Goal: Task Accomplishment & Management: Use online tool/utility

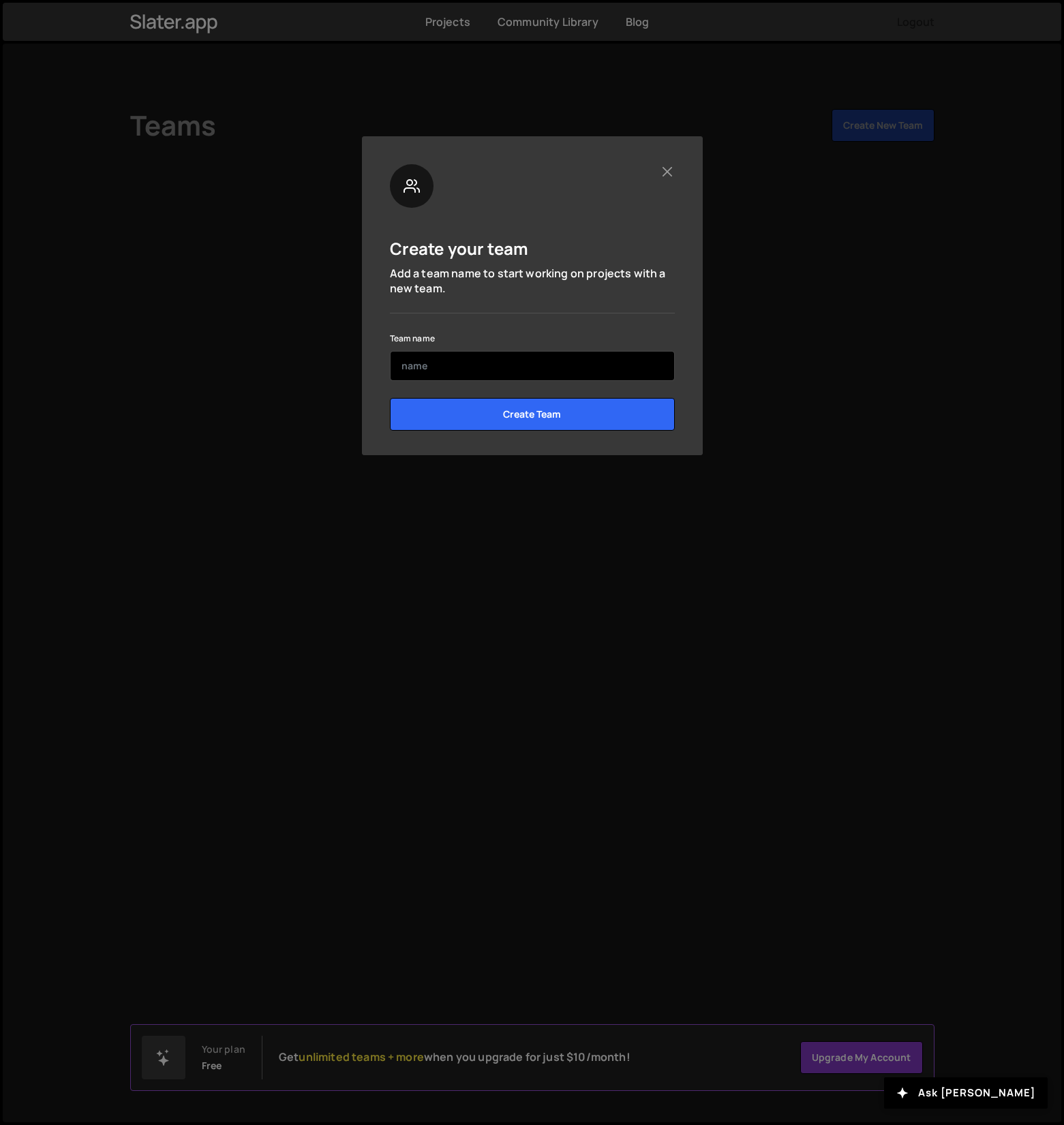
click at [494, 368] on input "text" at bounding box center [533, 366] width 285 height 30
type input "[PERSON_NAME]"
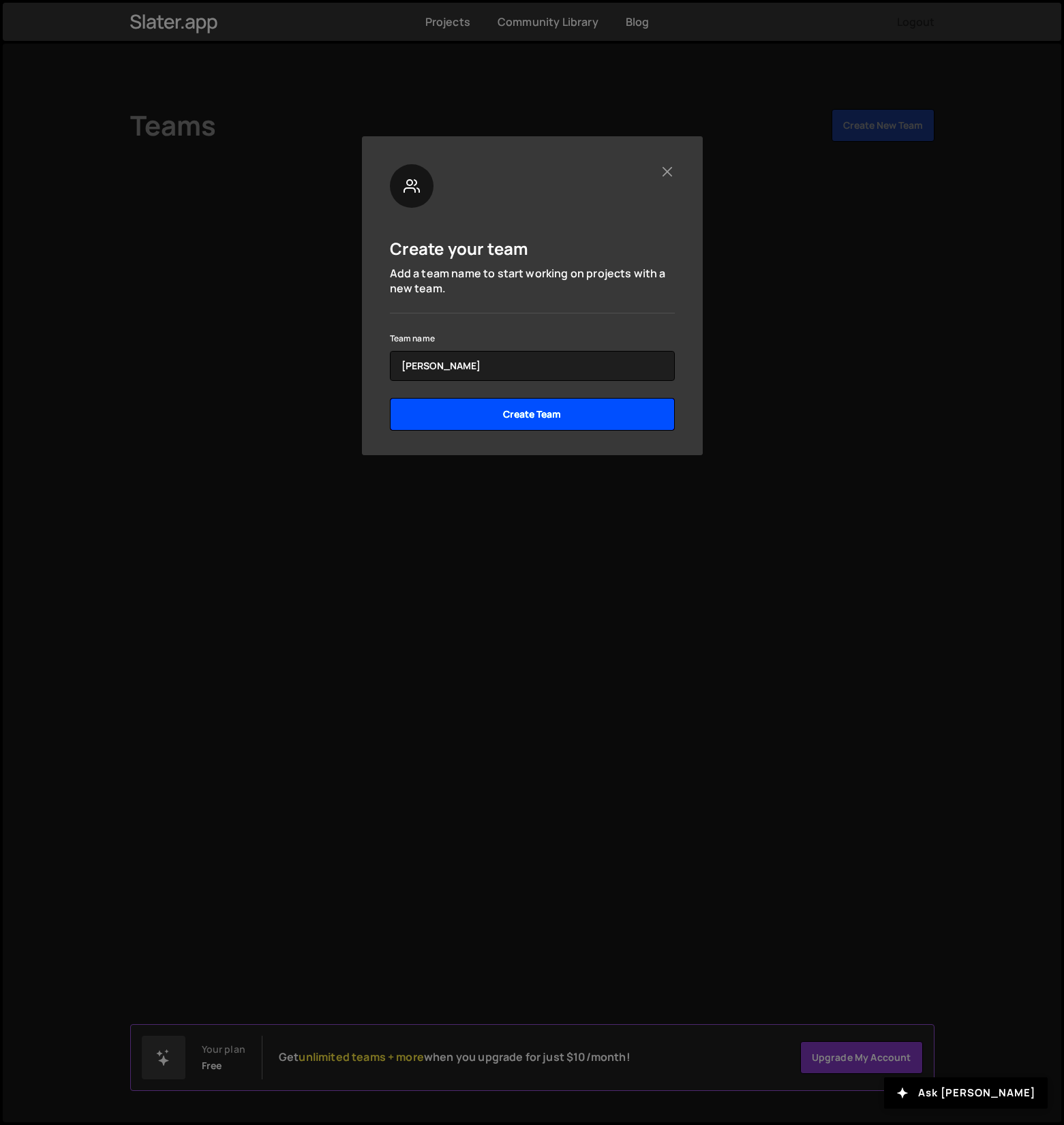
click at [530, 418] on input "Create Team" at bounding box center [533, 414] width 285 height 33
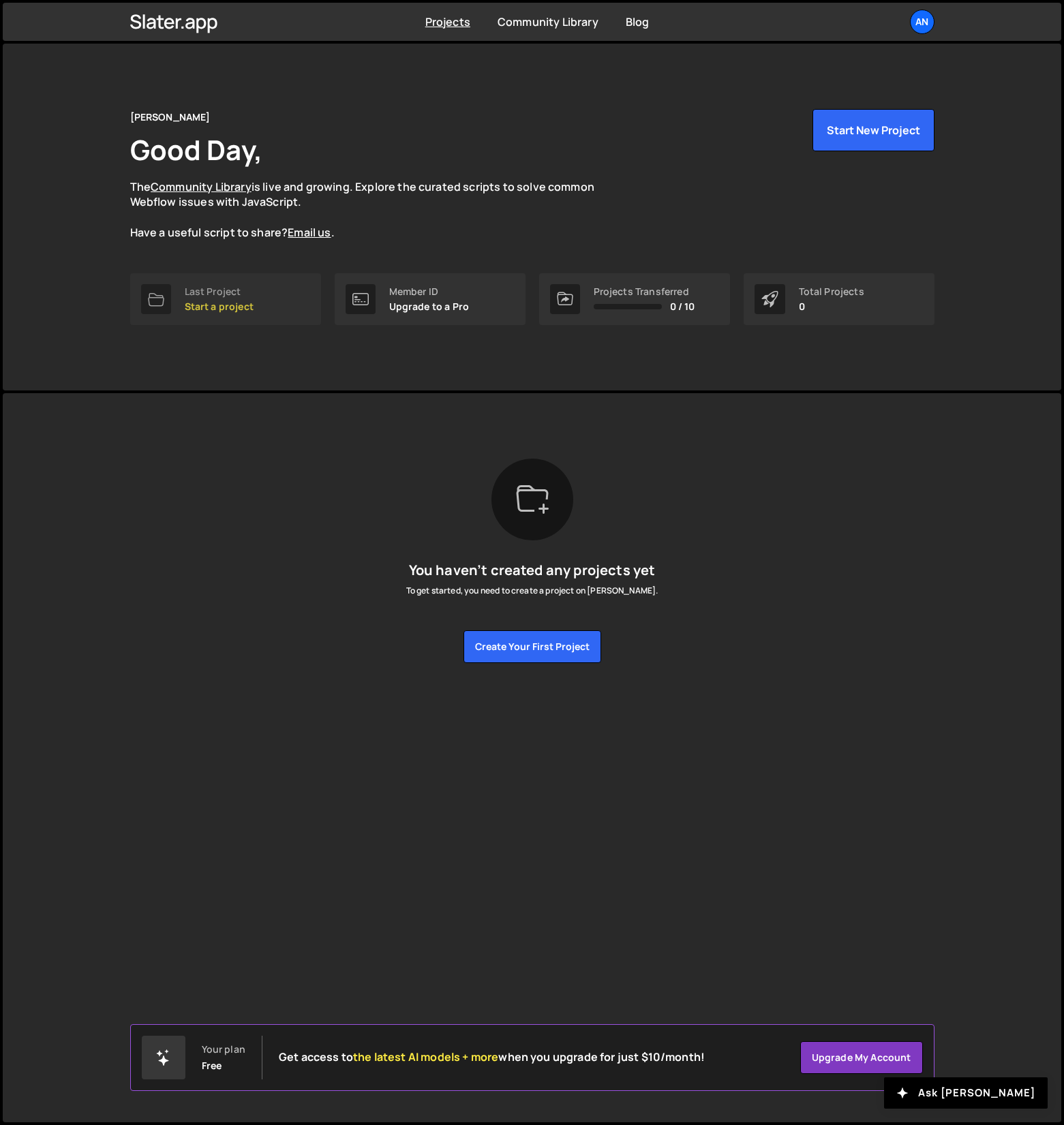
click at [247, 308] on p "Start a project" at bounding box center [219, 307] width 69 height 11
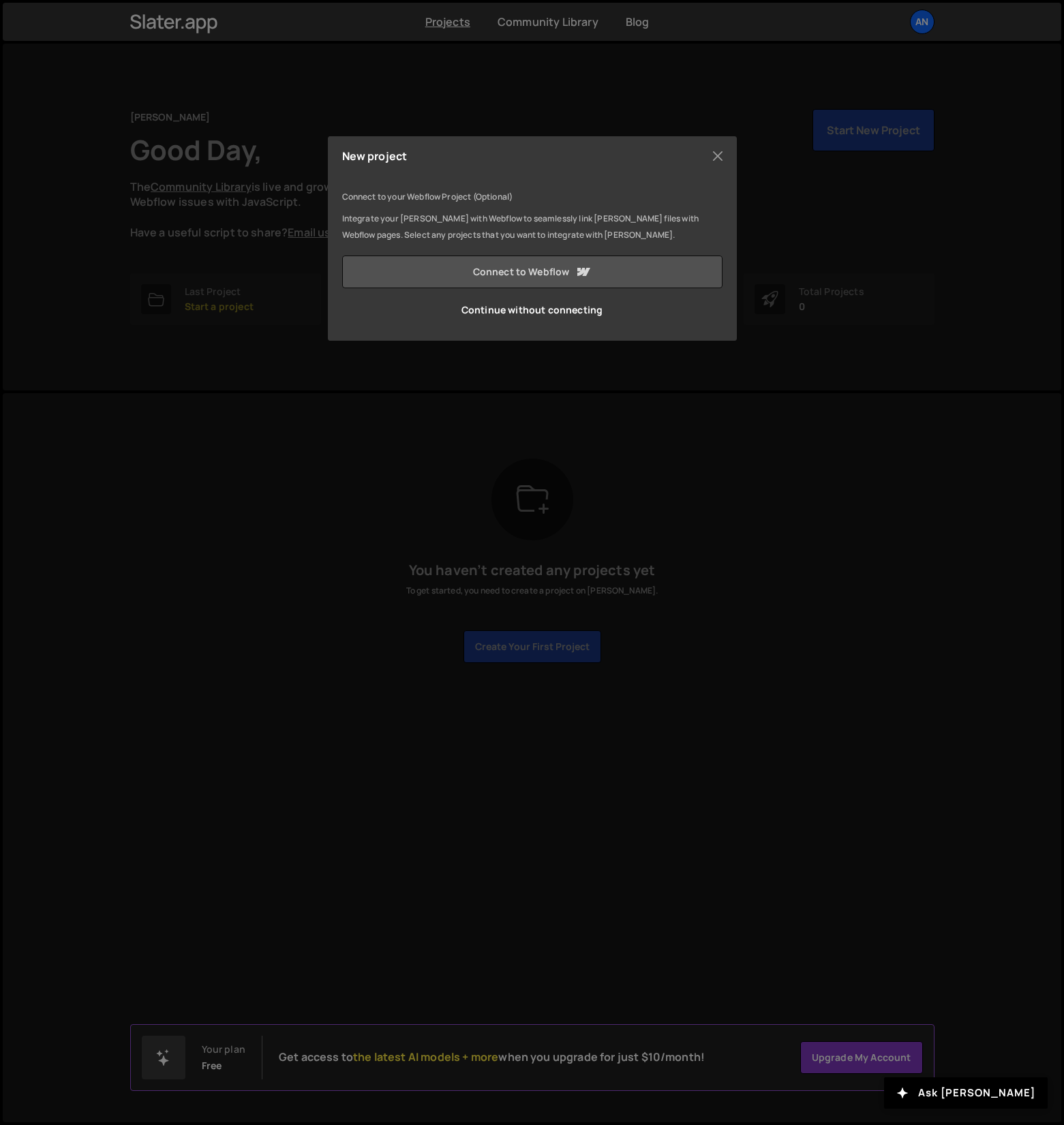
click at [601, 267] on link "Connect to Webflow" at bounding box center [532, 272] width 380 height 33
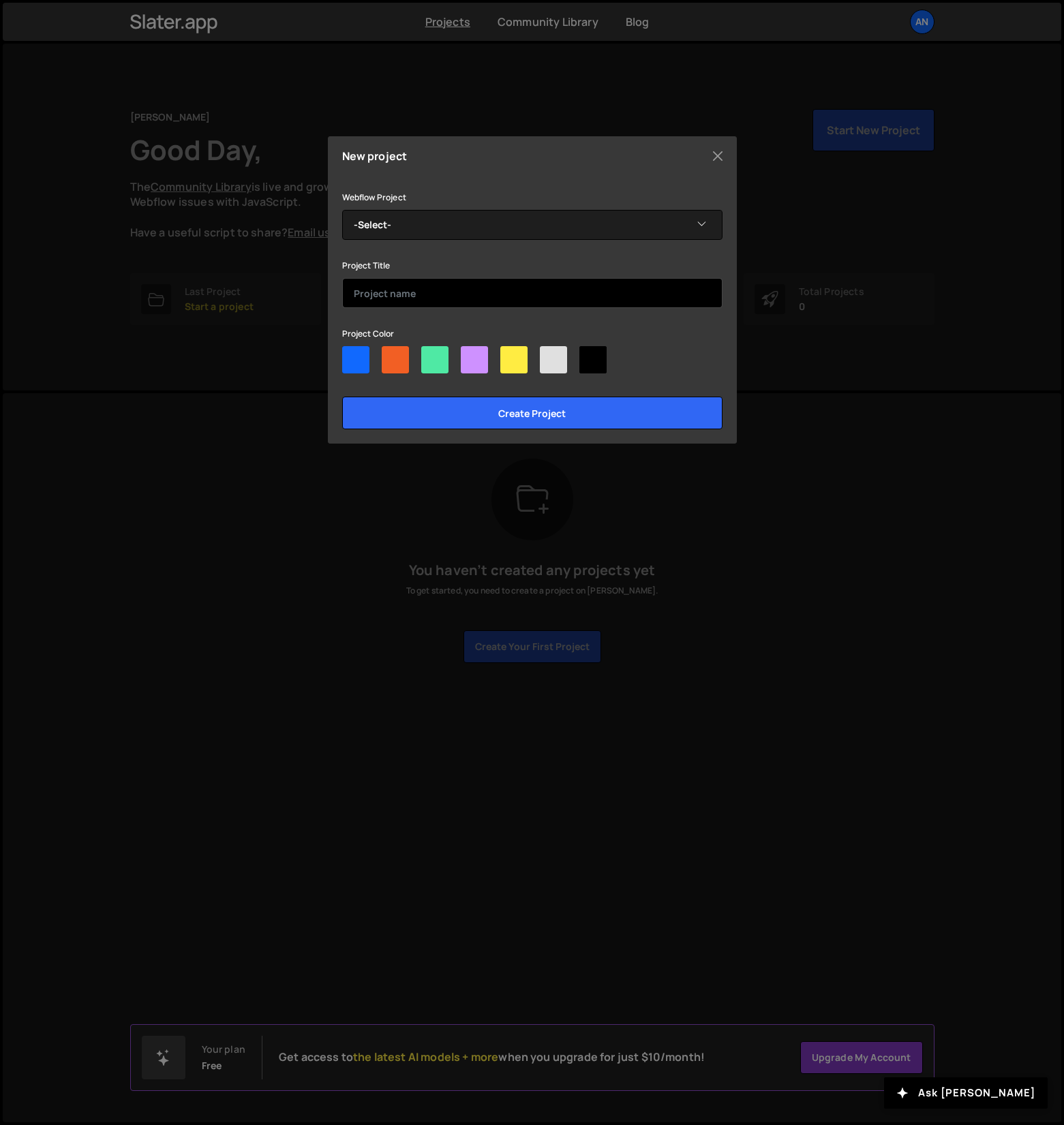
click at [415, 283] on input "text" at bounding box center [532, 293] width 380 height 30
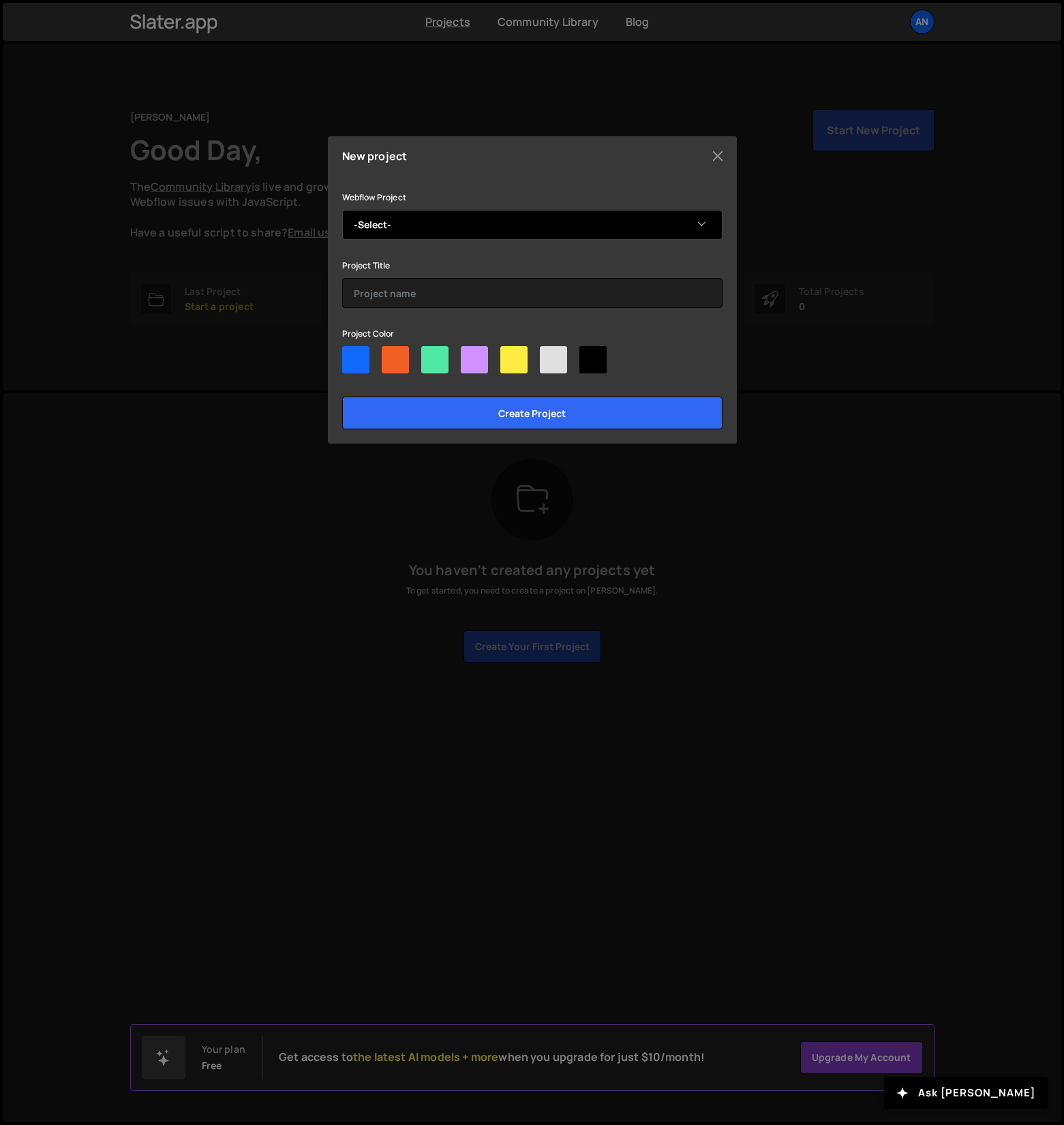
click at [419, 229] on select "-Select- Andrew's Stunning Site" at bounding box center [532, 225] width 380 height 30
select select "673ad068727b55e62c19ec19"
click at [342, 210] on select "-Select- Andrew's Stunning Site" at bounding box center [532, 225] width 380 height 30
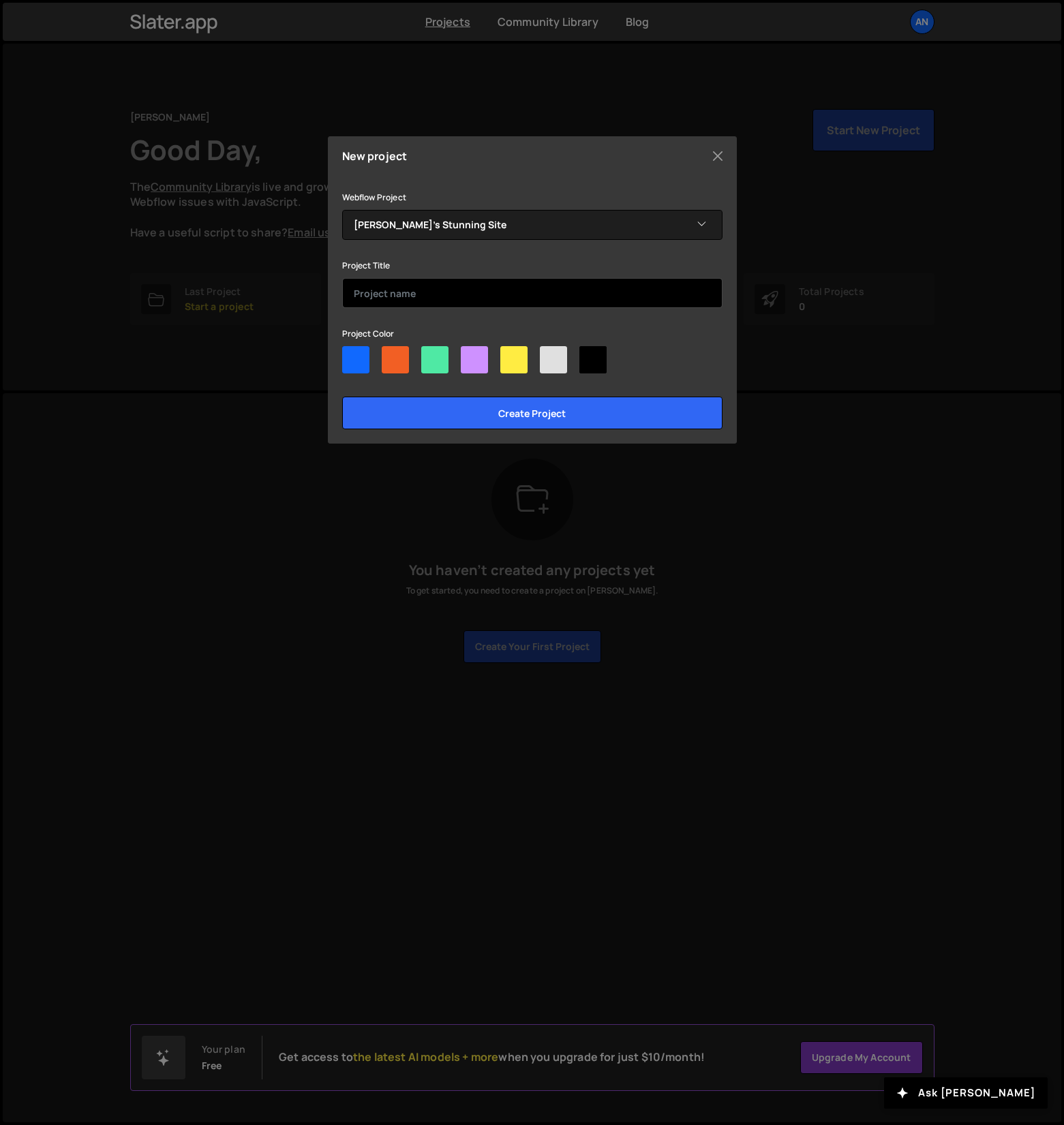
click at [415, 284] on input "text" at bounding box center [532, 293] width 380 height 30
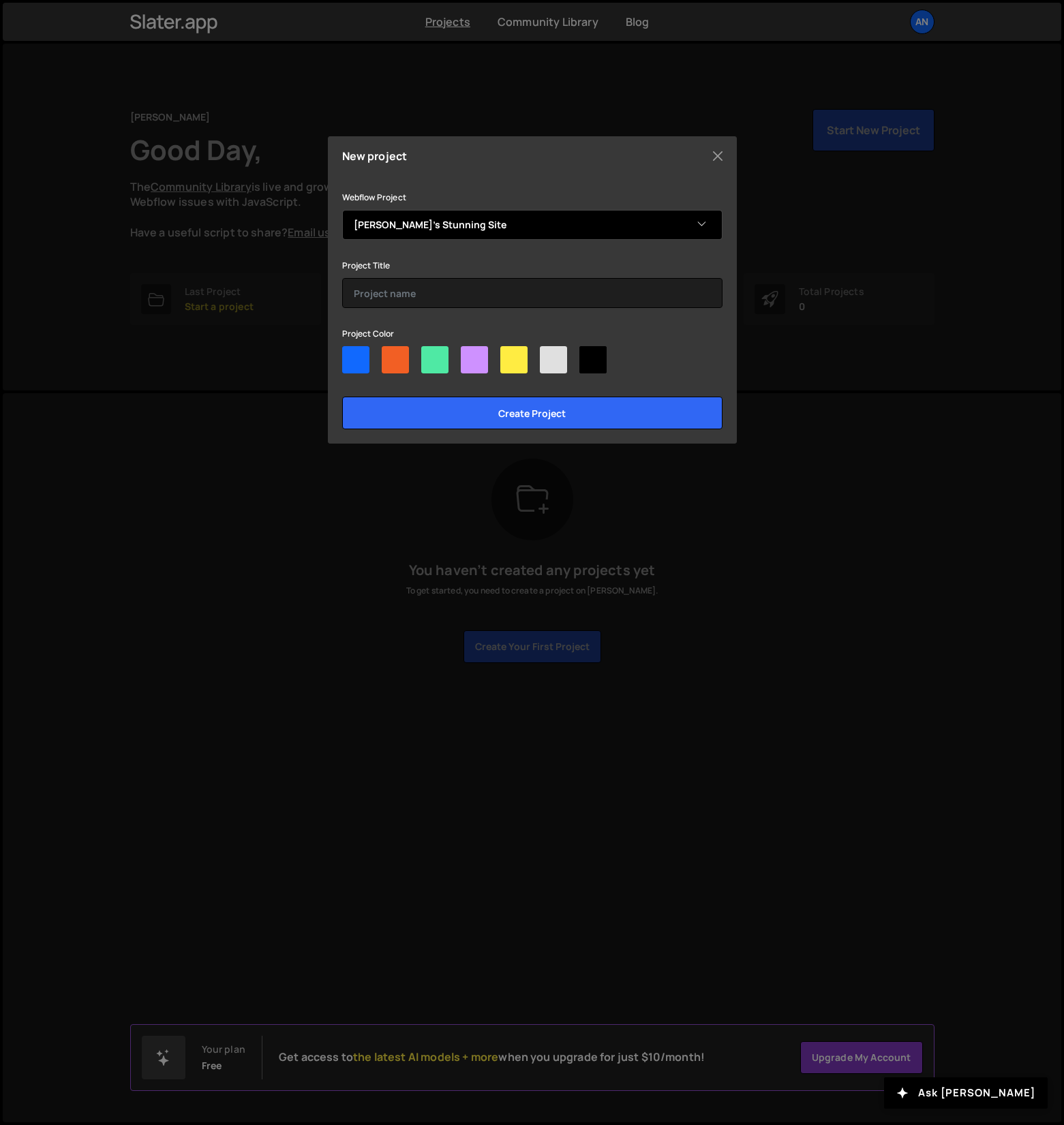
click at [480, 222] on select "-Select- Andrew's Stunning Site" at bounding box center [532, 225] width 380 height 30
click at [342, 210] on select "-Select- Andrew's Stunning Site" at bounding box center [532, 225] width 380 height 30
click at [387, 307] on div "Webflow Project -Select- Andrew's Stunning Site Project Title Project Color Cre…" at bounding box center [532, 309] width 380 height 240
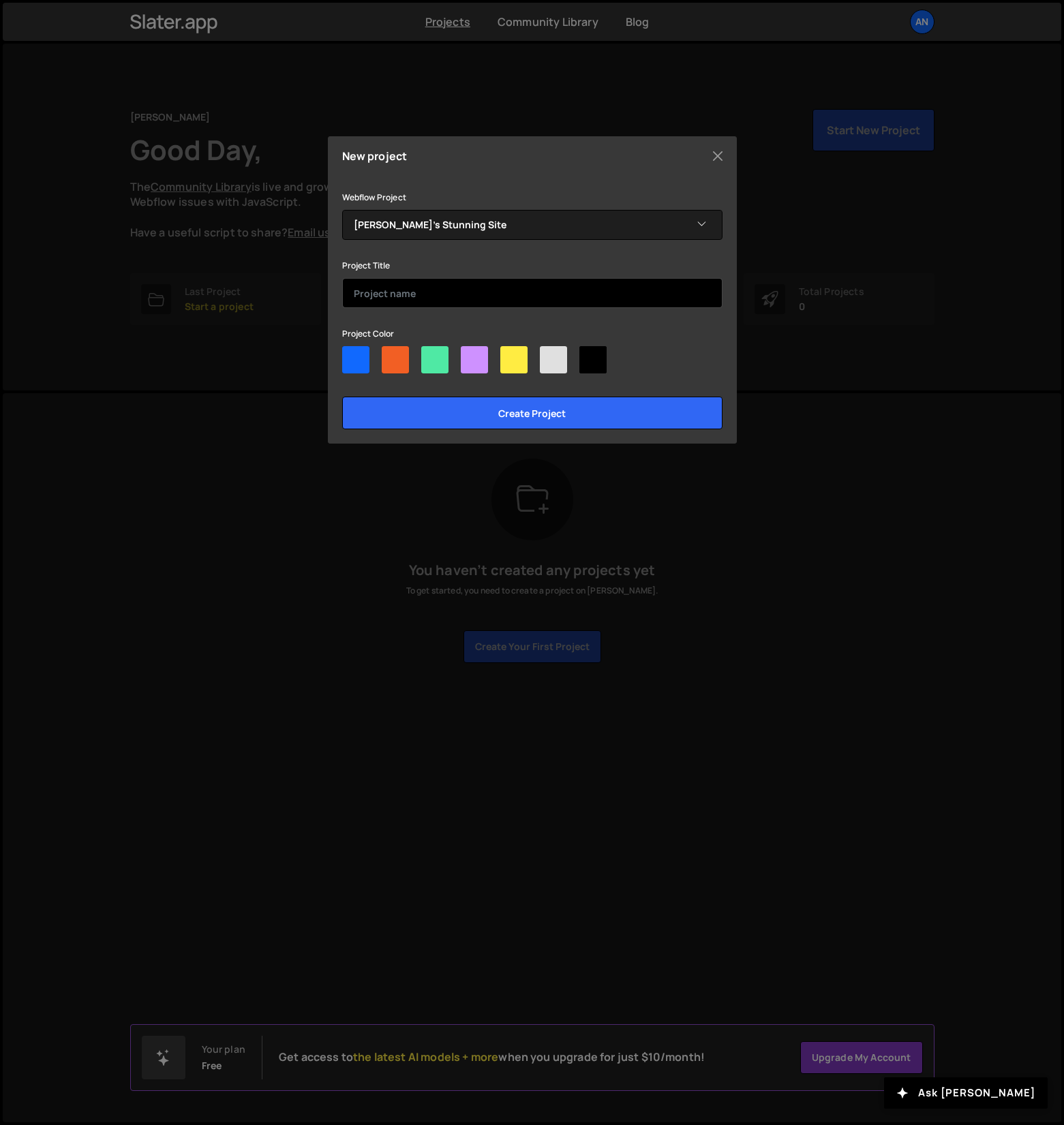
click at [388, 299] on input "text" at bounding box center [532, 293] width 380 height 30
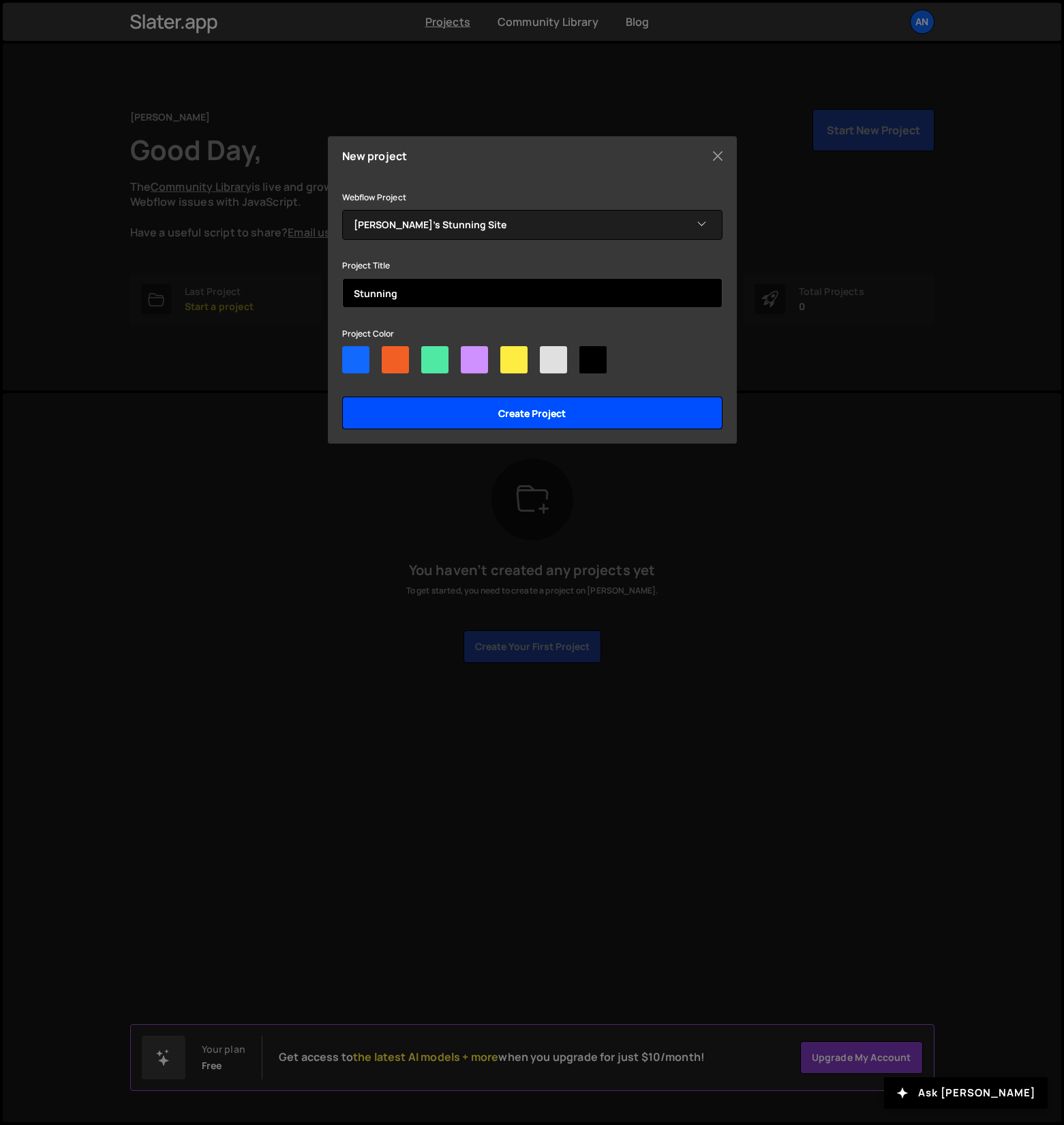
type input "Stunning"
click at [532, 421] on input "Create project" at bounding box center [532, 413] width 380 height 33
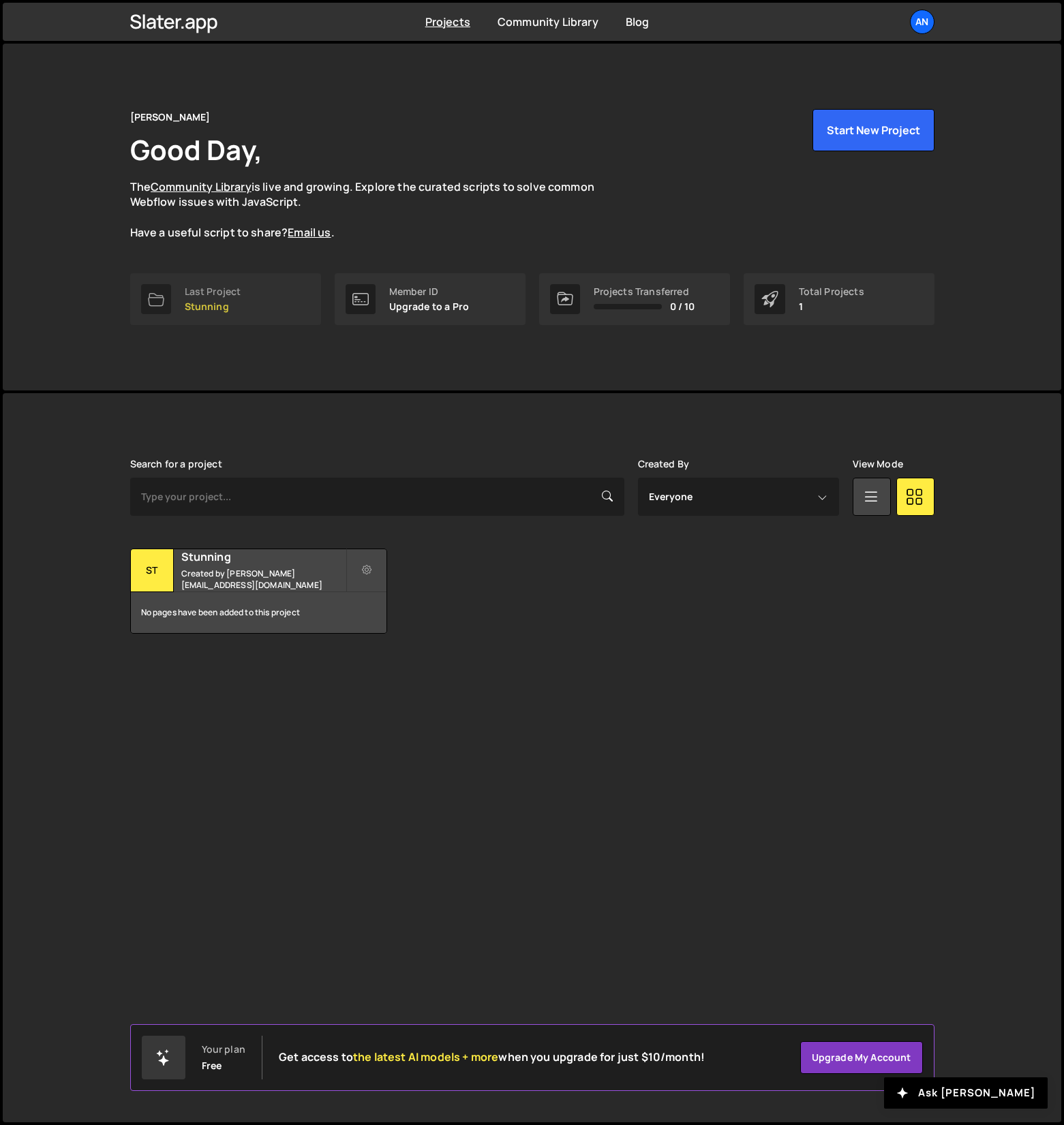
click at [210, 302] on p "Stunning" at bounding box center [213, 307] width 57 height 11
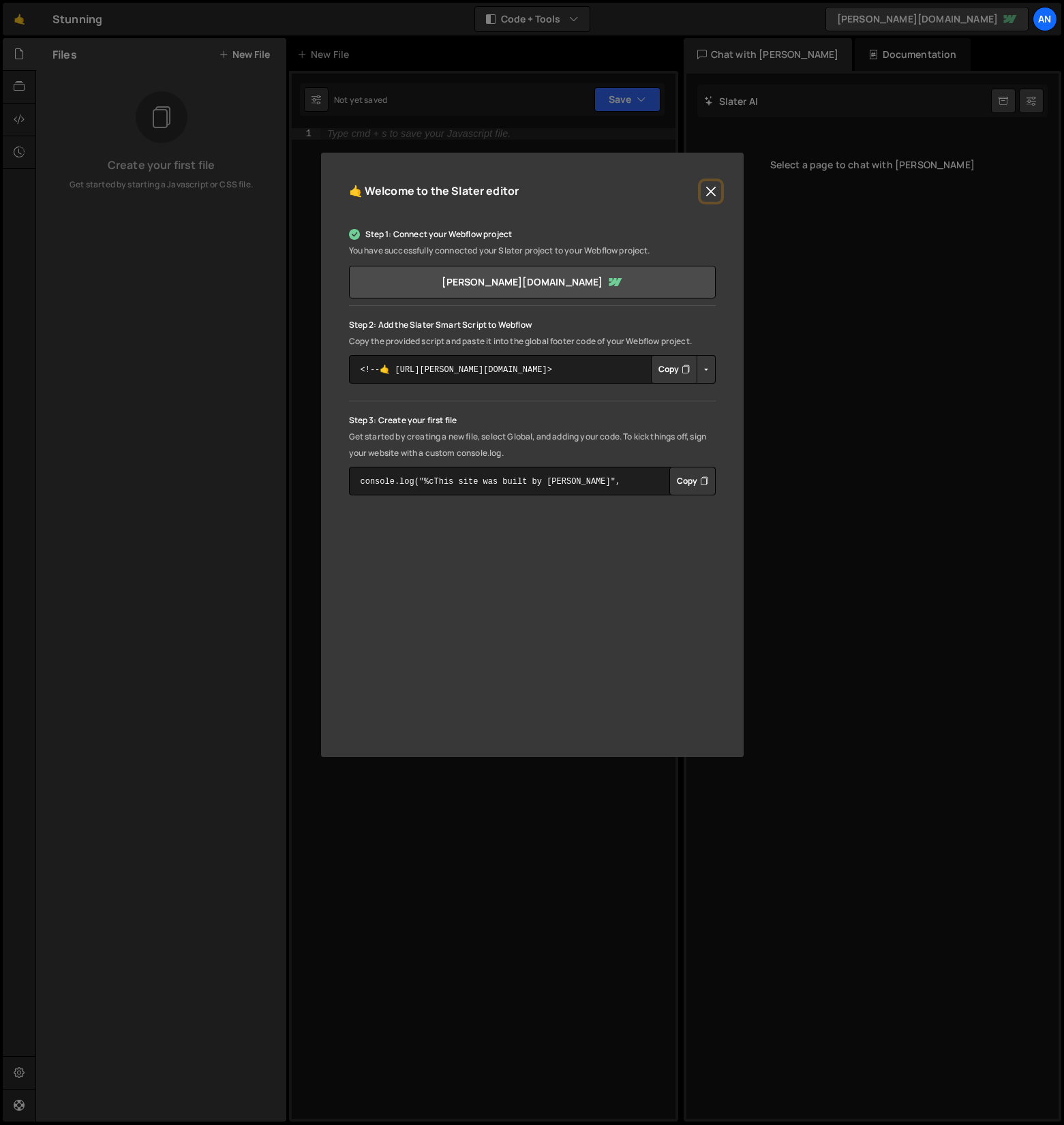
click at [714, 193] on button "Close" at bounding box center [711, 191] width 21 height 21
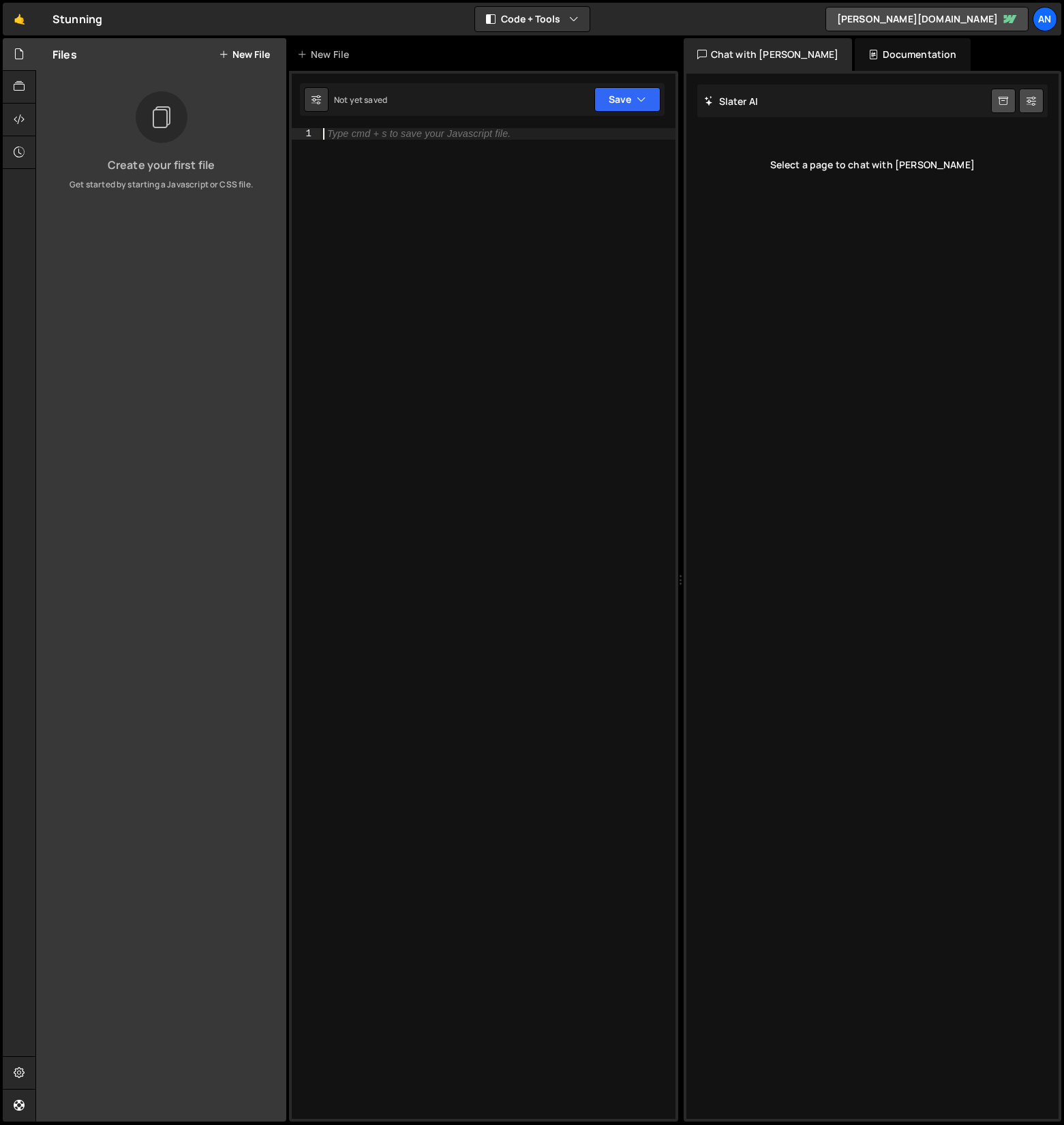
click at [404, 214] on div "Type cmd + s to save your Javascript file." at bounding box center [498, 635] width 355 height 1014
click at [15, 112] on div at bounding box center [19, 120] width 33 height 33
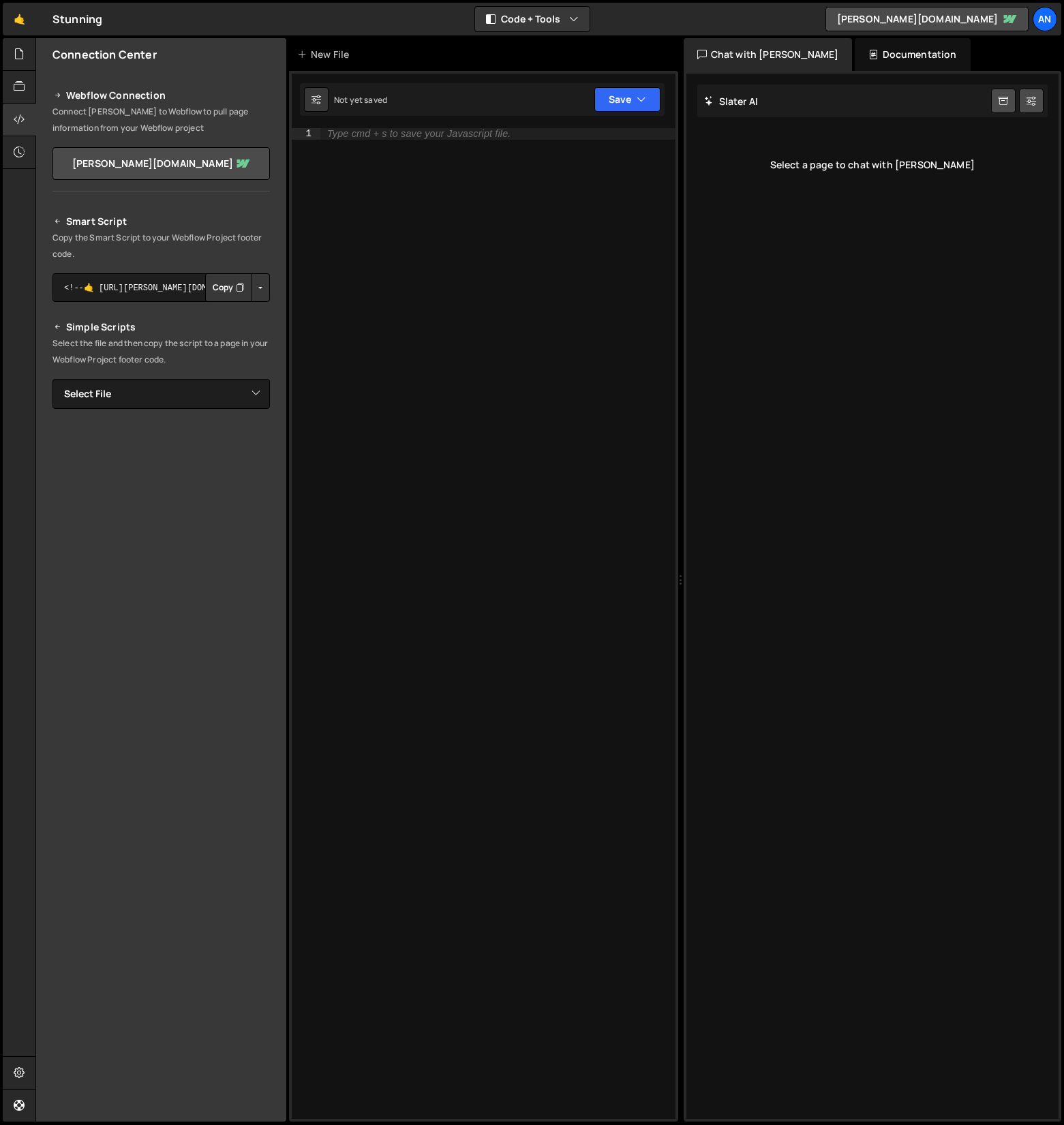
click at [597, 228] on div "Type cmd + s to save your Javascript file." at bounding box center [498, 635] width 355 height 1014
click at [482, 238] on div "Type cmd + s to save your Javascript file." at bounding box center [498, 635] width 355 height 1014
click at [137, 166] on link "[PERSON_NAME][DOMAIN_NAME]" at bounding box center [161, 163] width 218 height 33
click at [15, 50] on icon at bounding box center [19, 53] width 11 height 15
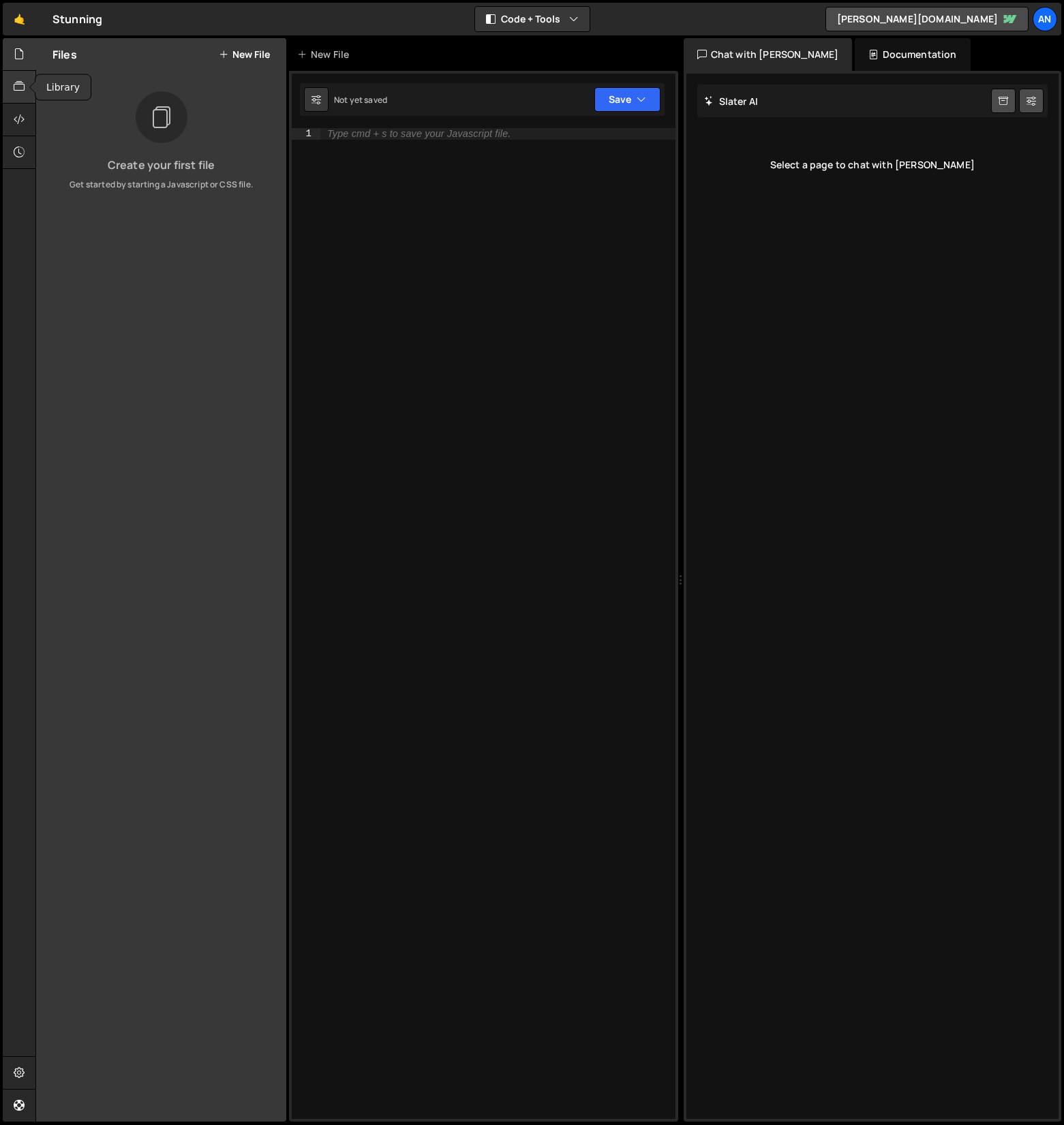
click at [14, 86] on icon at bounding box center [19, 87] width 11 height 15
click at [8, 115] on div at bounding box center [19, 120] width 33 height 33
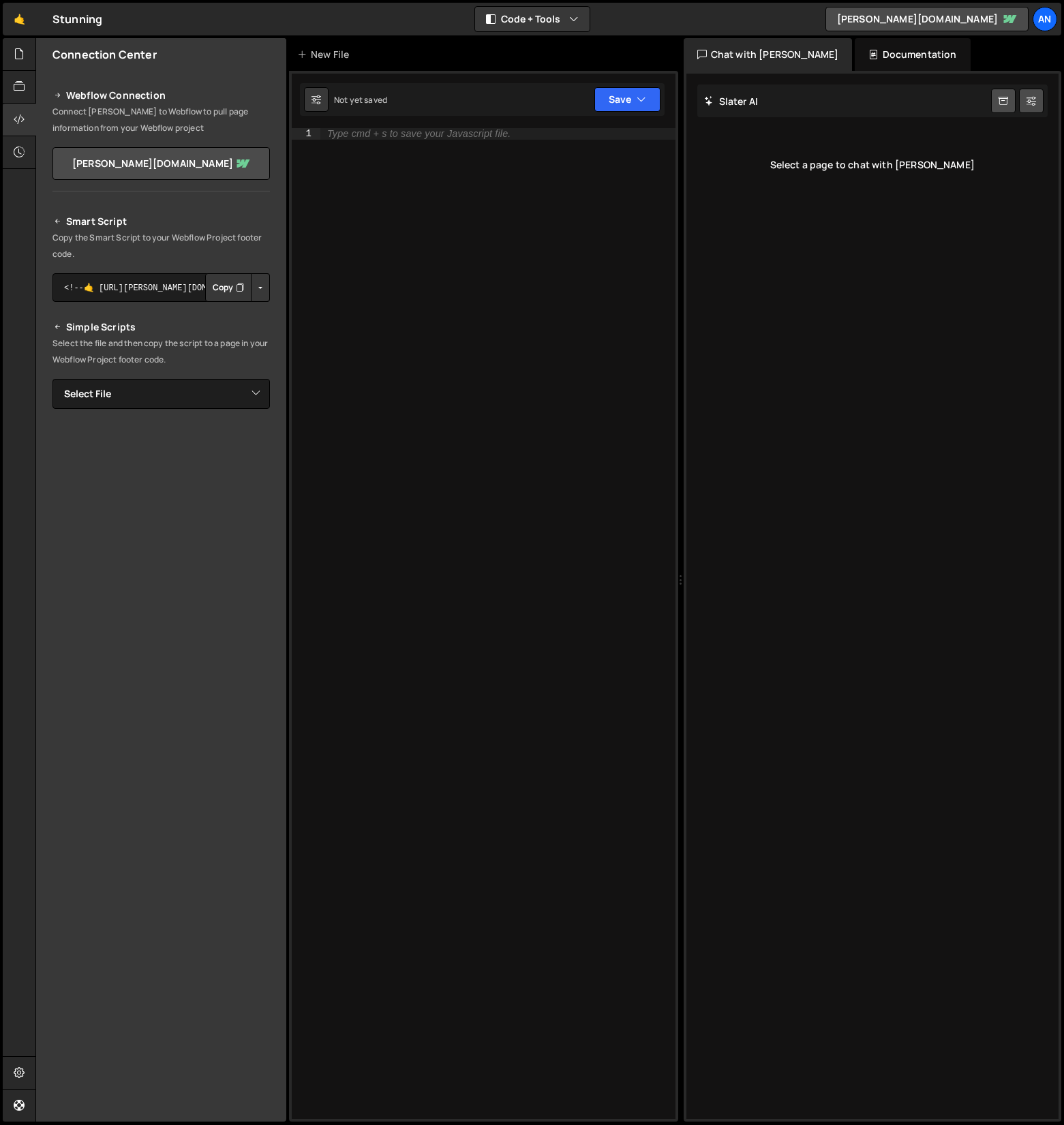
click at [958, 237] on div "[PERSON_NAME] Start new chat Select a page to chat with [PERSON_NAME]" at bounding box center [873, 597] width 373 height 1046
click at [255, 288] on button "Button group with nested dropdown" at bounding box center [260, 288] width 19 height 29
click at [161, 289] on textarea "<!--🤙 [URL][PERSON_NAME][DOMAIN_NAME]> <script>document.addEventListener("DOMCo…" at bounding box center [161, 288] width 218 height 29
drag, startPoint x: 148, startPoint y: 293, endPoint x: 118, endPoint y: 293, distance: 30.0
click at [118, 293] on textarea "<!--🤙 [URL][PERSON_NAME][DOMAIN_NAME]> <script>document.addEventListener("DOMCo…" at bounding box center [161, 288] width 218 height 29
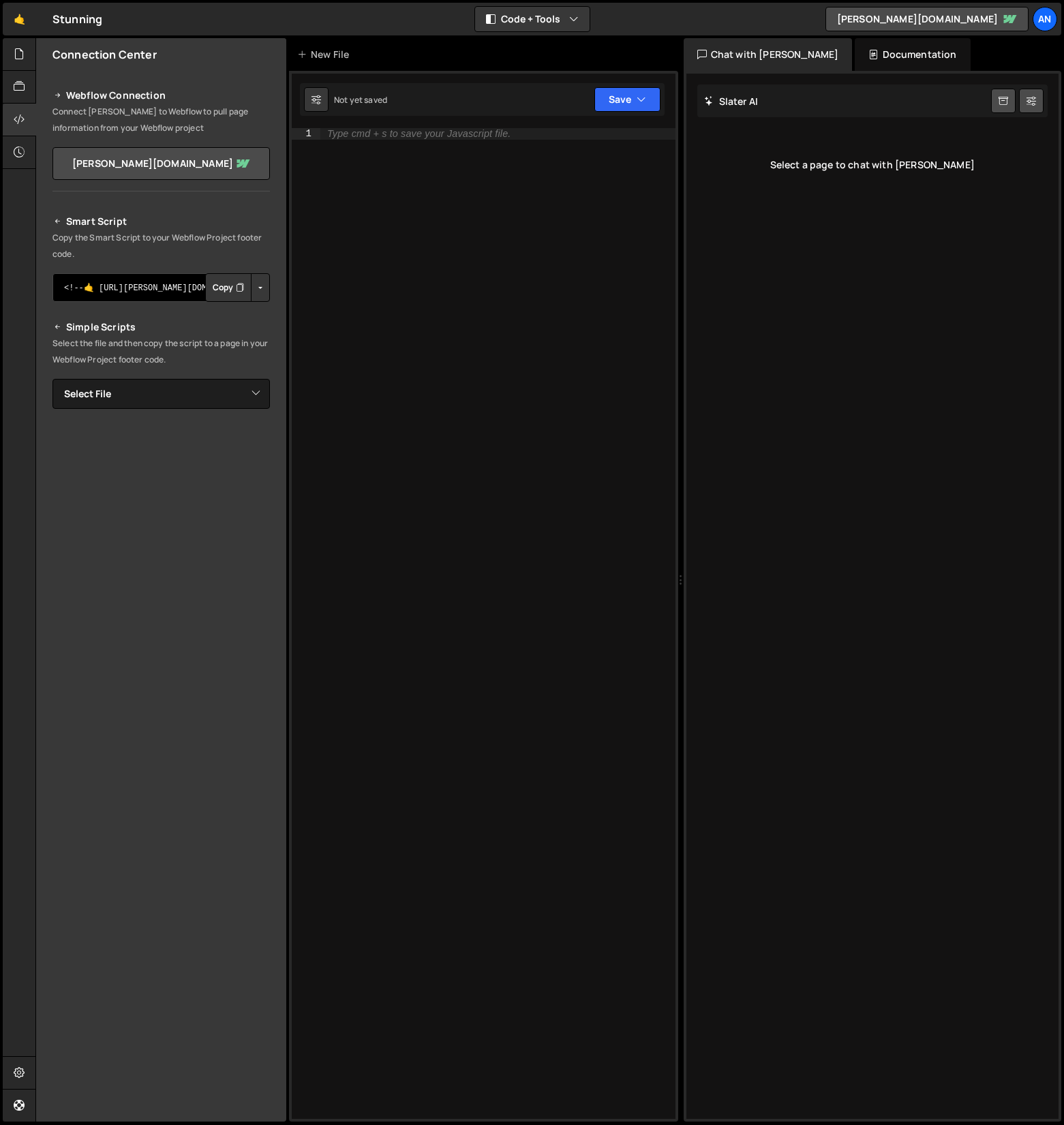
click at [93, 292] on textarea "<!--🤙 [URL][PERSON_NAME][DOMAIN_NAME]> <script>document.addEventListener("DOMCo…" at bounding box center [161, 288] width 218 height 29
drag, startPoint x: 61, startPoint y: 290, endPoint x: 254, endPoint y: 291, distance: 193.0
click at [254, 291] on div "<!--🤙 [URL][PERSON_NAME][DOMAIN_NAME]> <script>document.addEventListener("DOMCo…" at bounding box center [161, 288] width 218 height 29
click at [185, 289] on textarea "<!--🤙 [URL][PERSON_NAME][DOMAIN_NAME]> <script>document.addEventListener("DOMCo…" at bounding box center [161, 288] width 218 height 29
click at [233, 285] on button "Copy" at bounding box center [228, 288] width 46 height 29
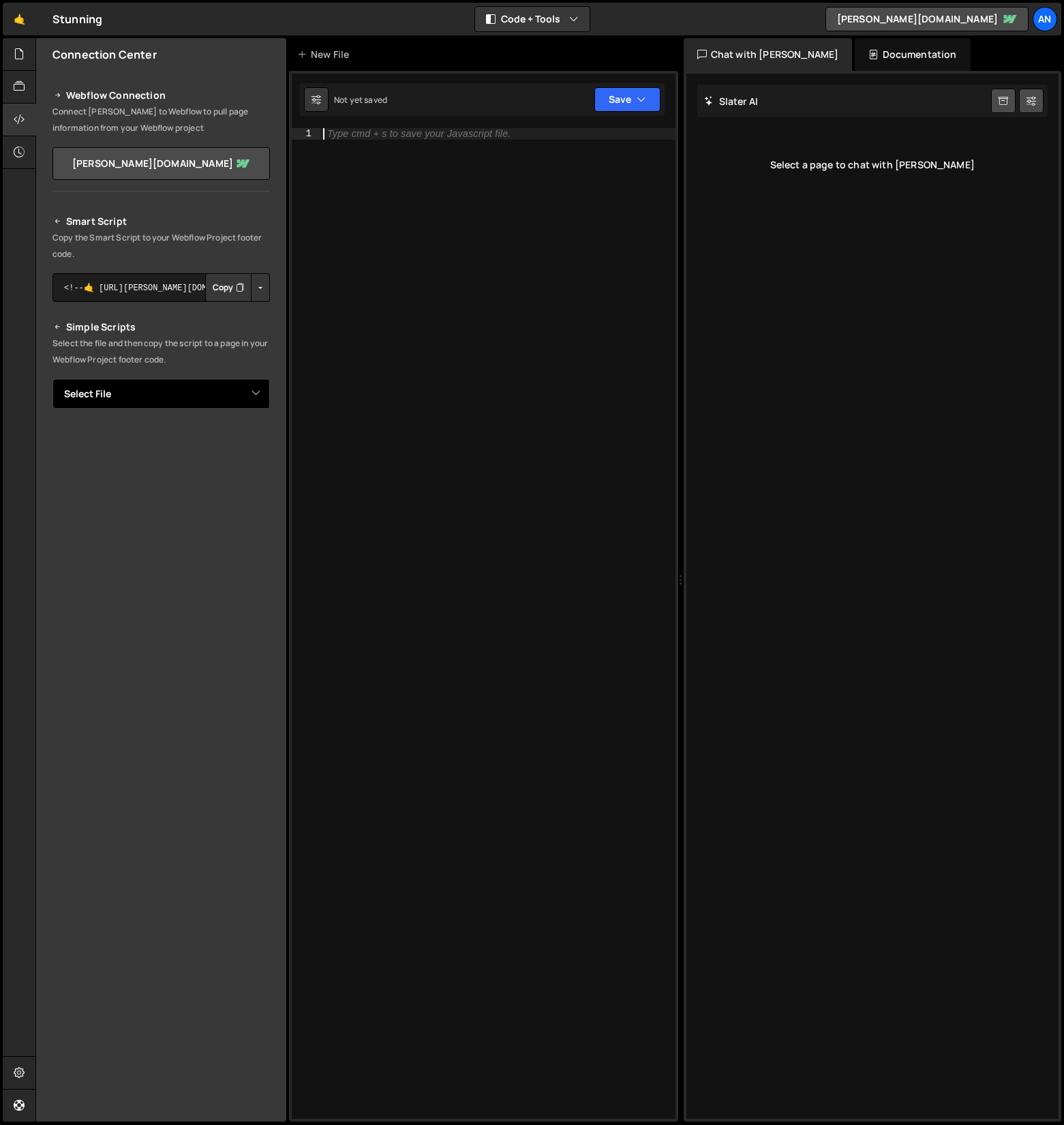
click at [257, 391] on select "Select File" at bounding box center [161, 394] width 218 height 30
click at [359, 252] on div "Type cmd + s to save your Javascript file." at bounding box center [498, 635] width 355 height 1014
click at [360, 98] on div "Not yet saved" at bounding box center [360, 99] width 53 height 12
click at [322, 98] on button at bounding box center [316, 99] width 24 height 24
select select "editor"
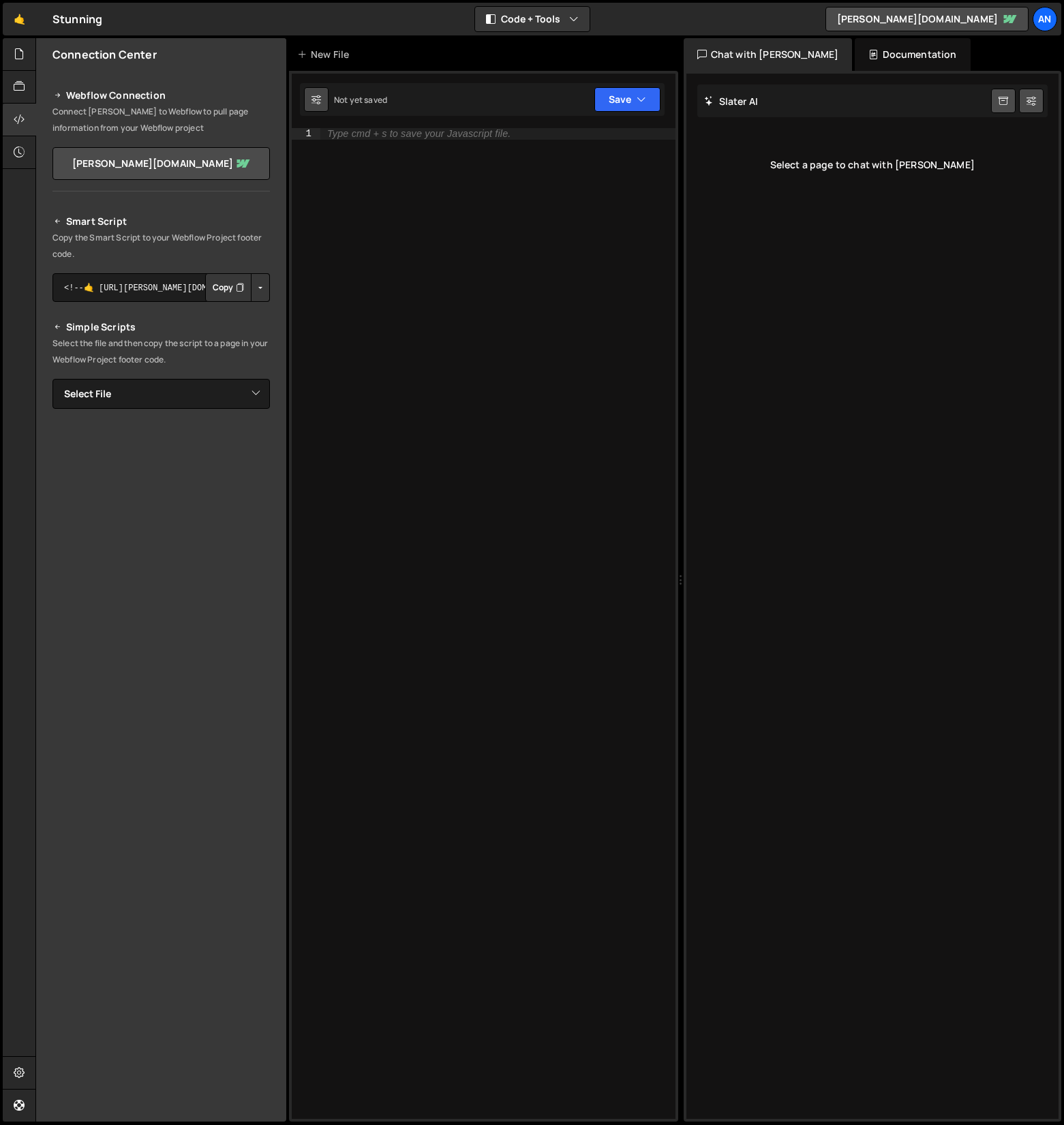
select select "ace/theme/monokai"
type input "14"
checkbox input "true"
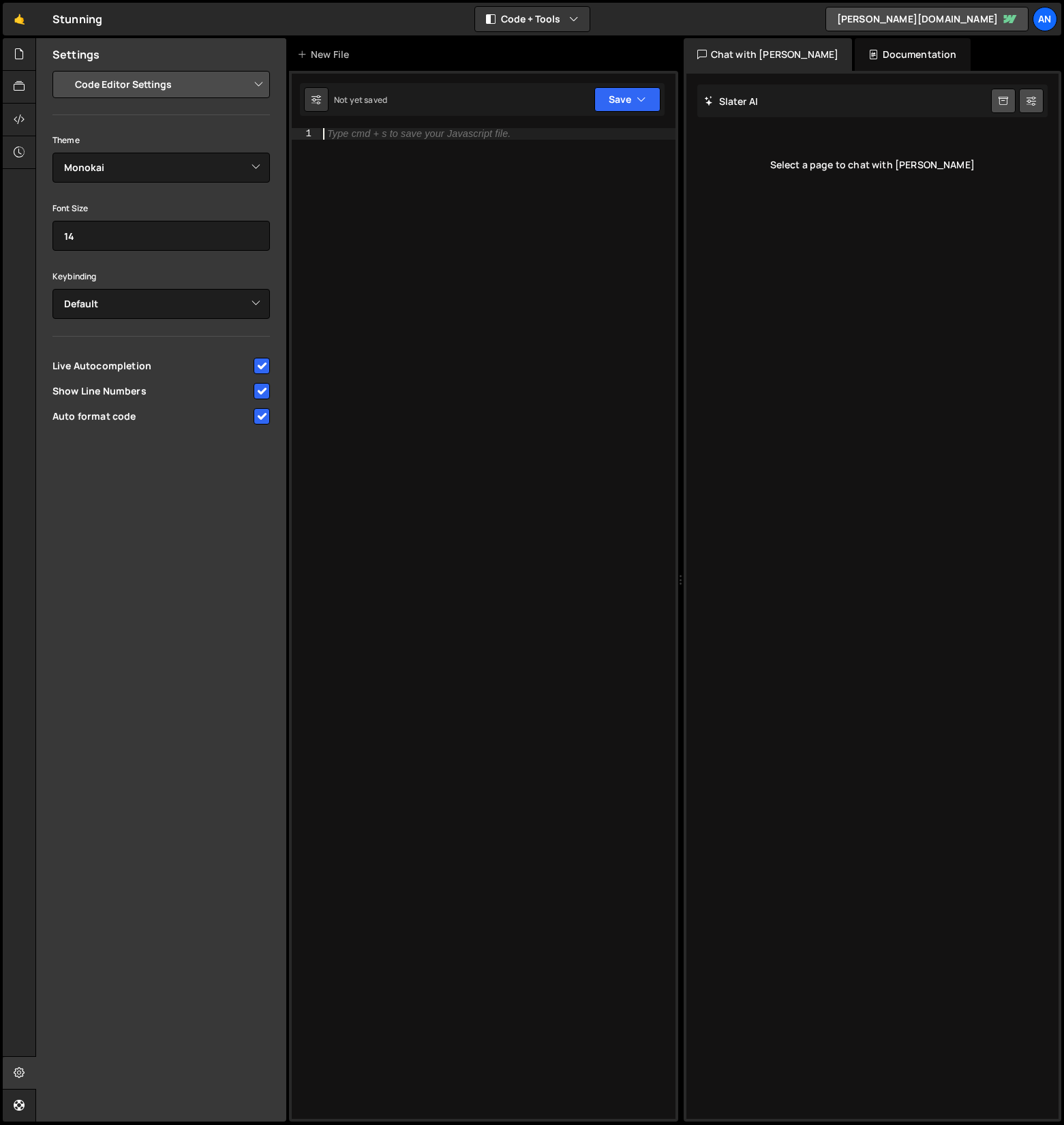
click at [363, 189] on div "Type cmd + s to save your Javascript file." at bounding box center [498, 635] width 355 height 1014
click at [855, 57] on div "Documentation" at bounding box center [913, 54] width 116 height 33
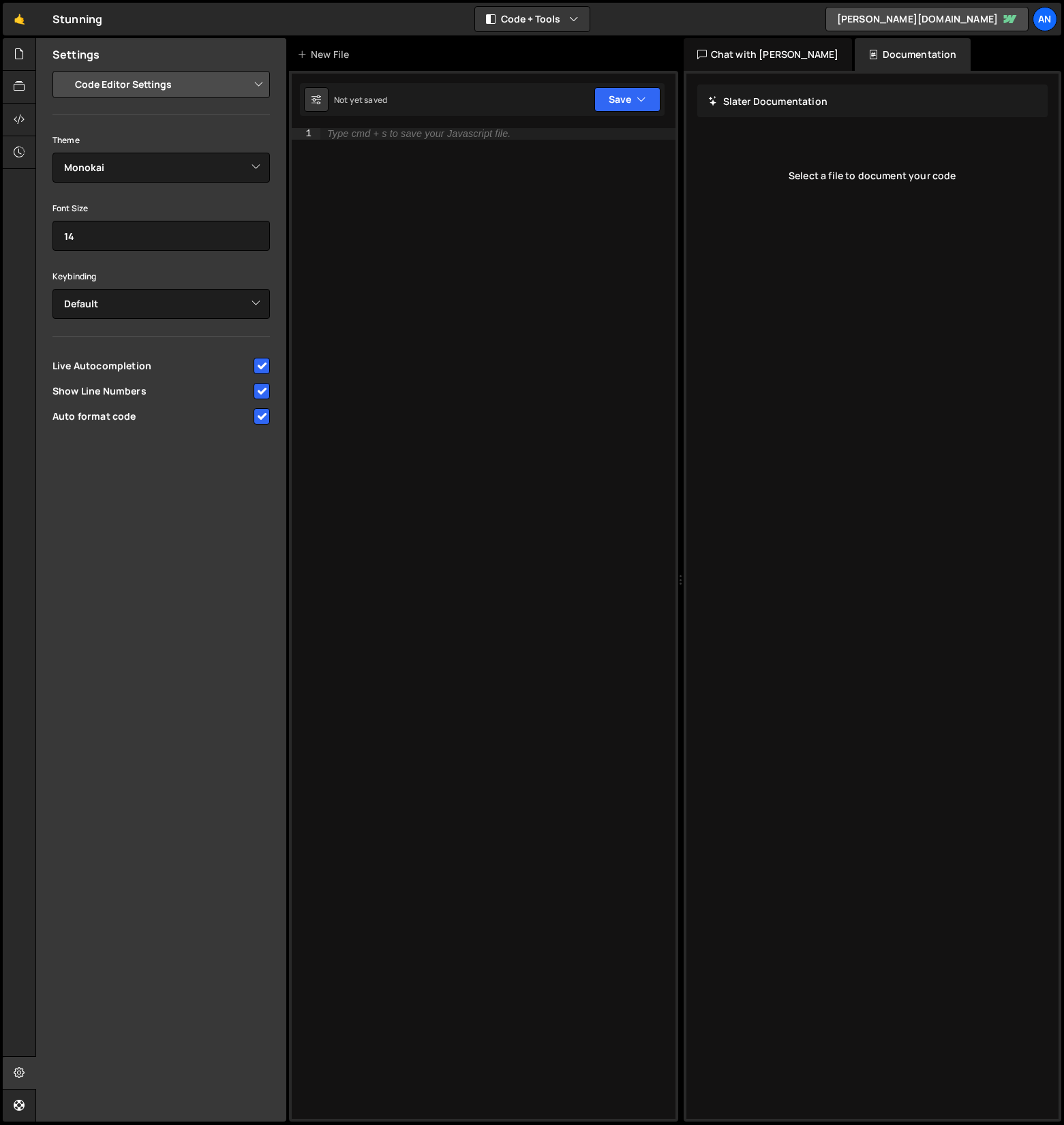
click at [790, 64] on div "Chat with [PERSON_NAME]" at bounding box center [768, 54] width 169 height 33
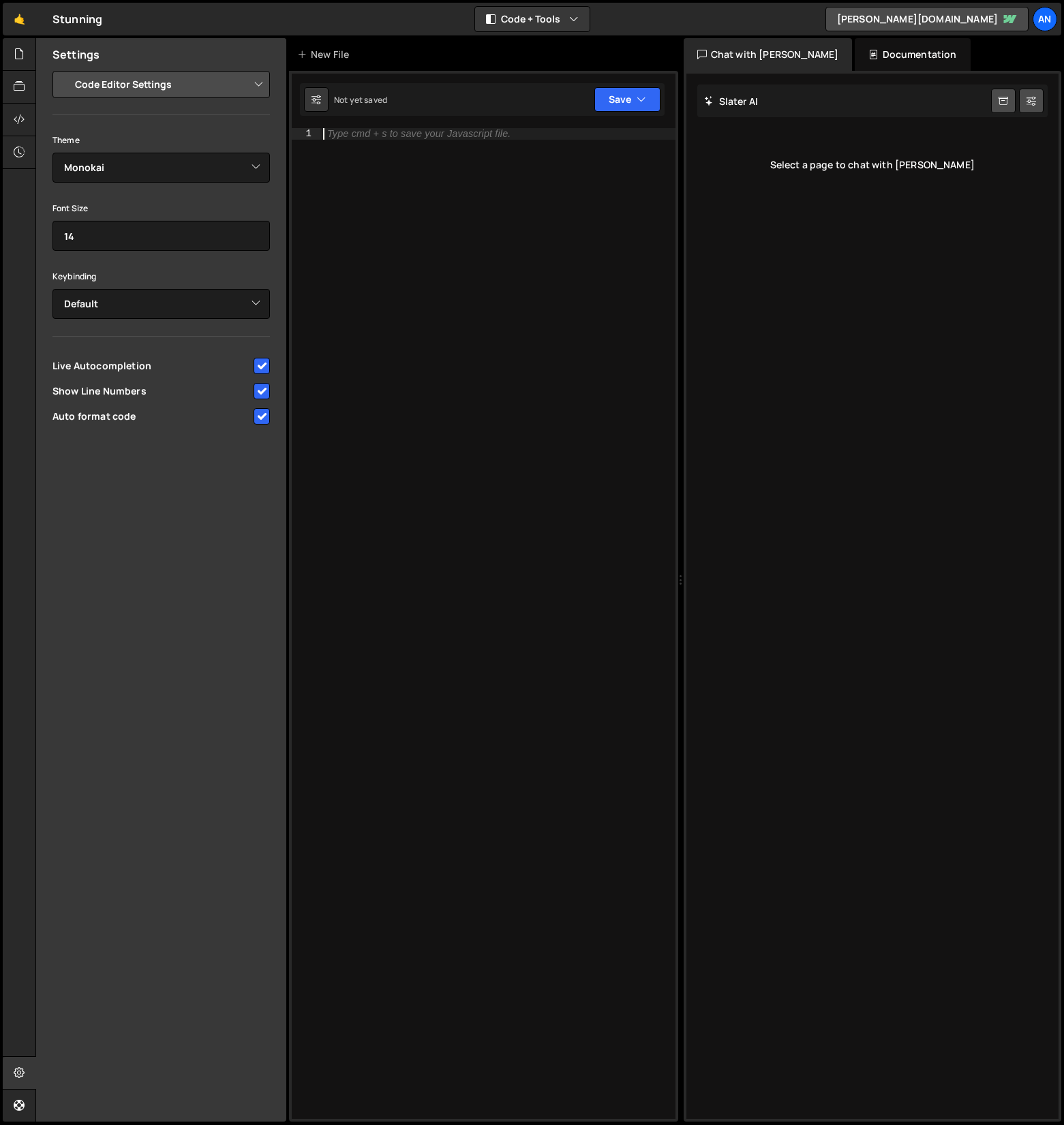
click at [402, 374] on div "Type cmd + s to save your Javascript file." at bounding box center [498, 635] width 355 height 1014
click at [280, 302] on div "Project Settings Code Editor Settings Chat Settings Project Title Stunning Colo…" at bounding box center [161, 250] width 250 height 358
click at [262, 297] on select "Default Vim Emacs Sublime VSCode" at bounding box center [161, 303] width 218 height 30
click at [439, 303] on div "Type cmd + s to save your Javascript file." at bounding box center [498, 635] width 355 height 1014
click at [316, 106] on icon at bounding box center [316, 99] width 10 height 14
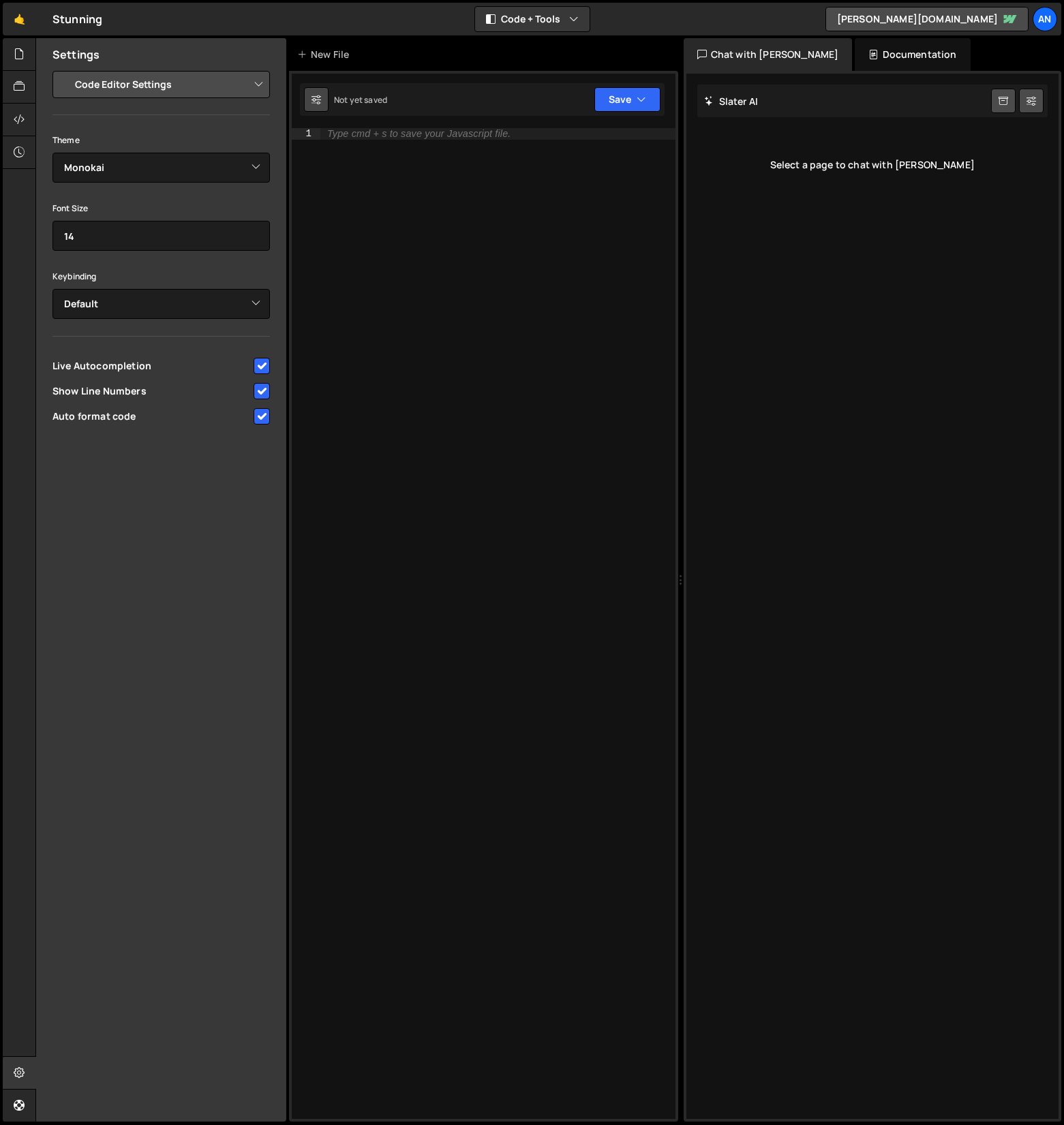
click at [315, 101] on icon at bounding box center [316, 99] width 10 height 14
click at [349, 157] on div "Type cmd + s to save your Javascript file." at bounding box center [498, 635] width 355 height 1014
drag, startPoint x: 380, startPoint y: 106, endPoint x: 387, endPoint y: 107, distance: 7.1
click at [382, 107] on div "Not yet saved" at bounding box center [346, 99] width 83 height 24
click at [645, 102] on button "Save" at bounding box center [627, 99] width 66 height 24
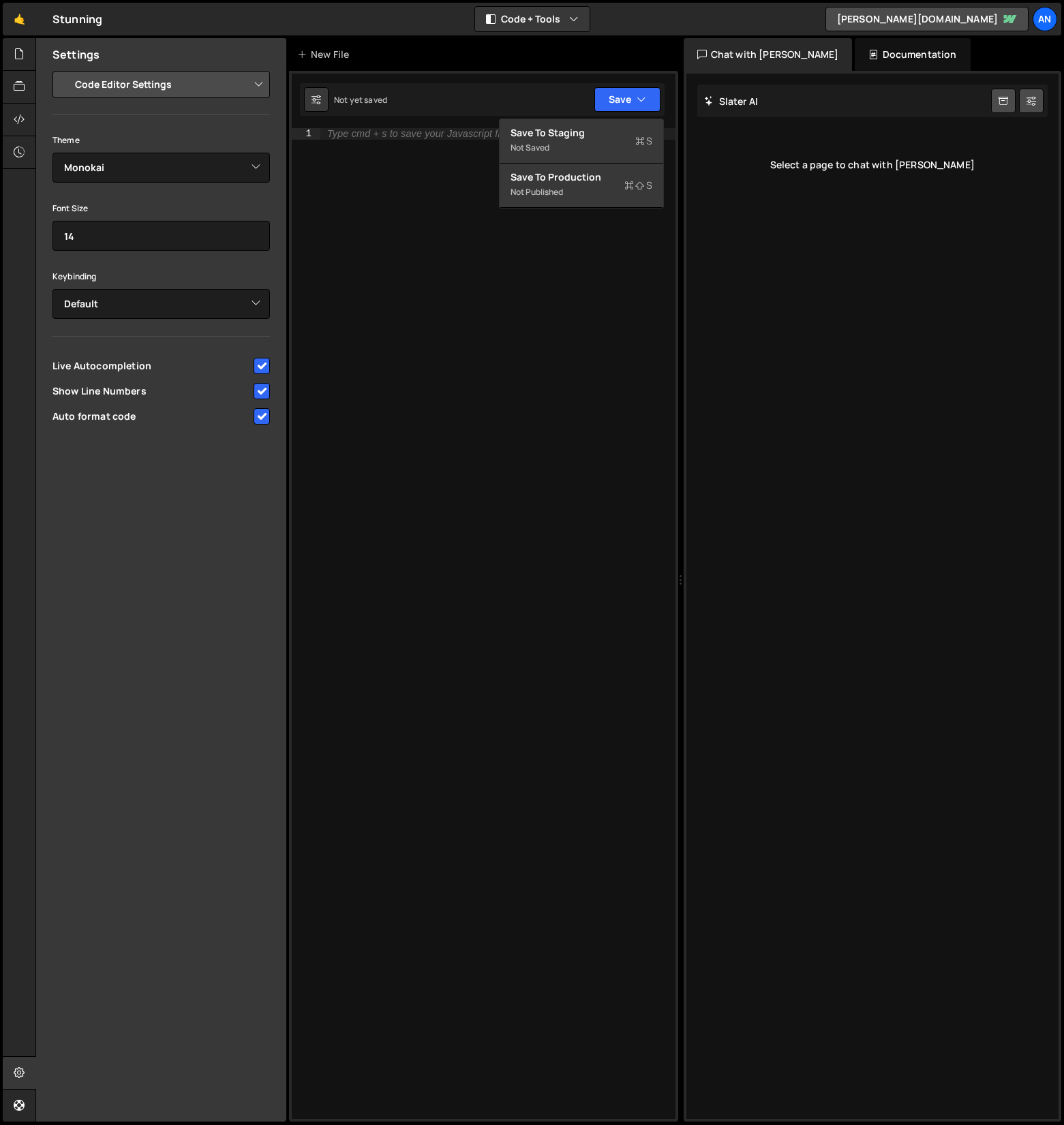
click at [460, 237] on div "Type cmd + s to save your Javascript file." at bounding box center [498, 635] width 355 height 1014
type textarea "h"
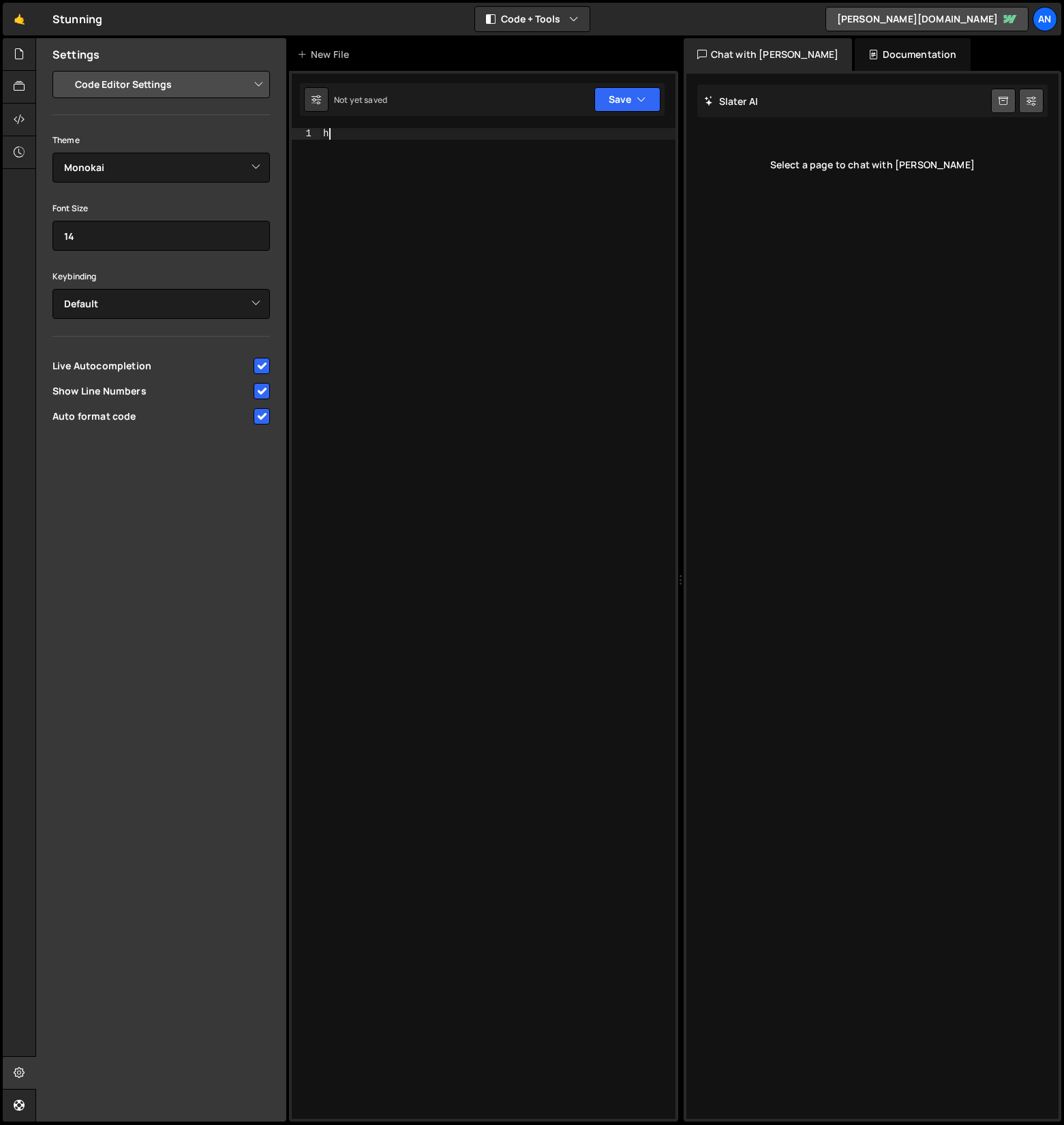
click at [455, 324] on div "h" at bounding box center [498, 635] width 355 height 1014
type textarea "w"
click at [18, 117] on icon at bounding box center [19, 119] width 11 height 15
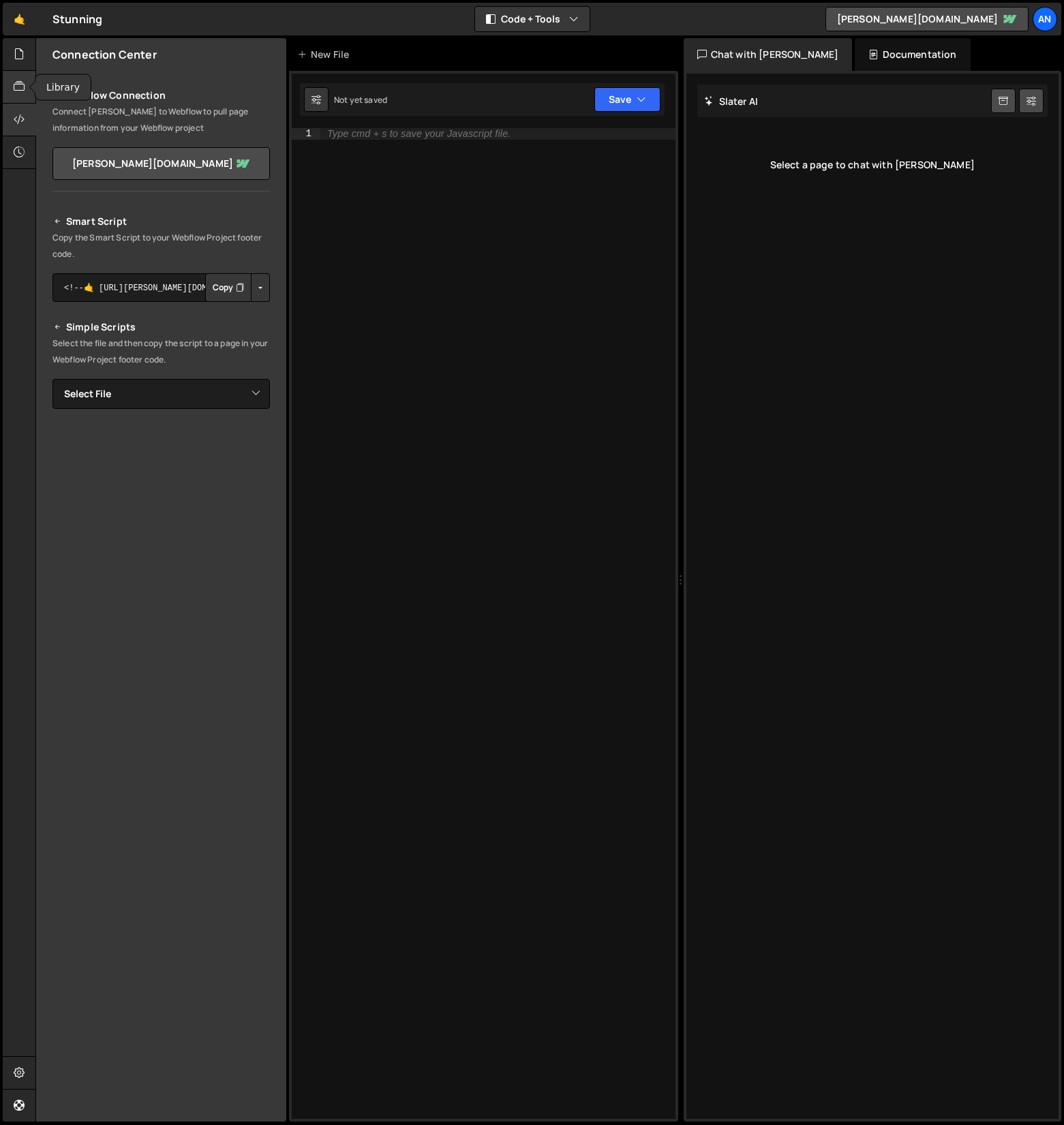
click at [19, 88] on icon at bounding box center [19, 87] width 11 height 15
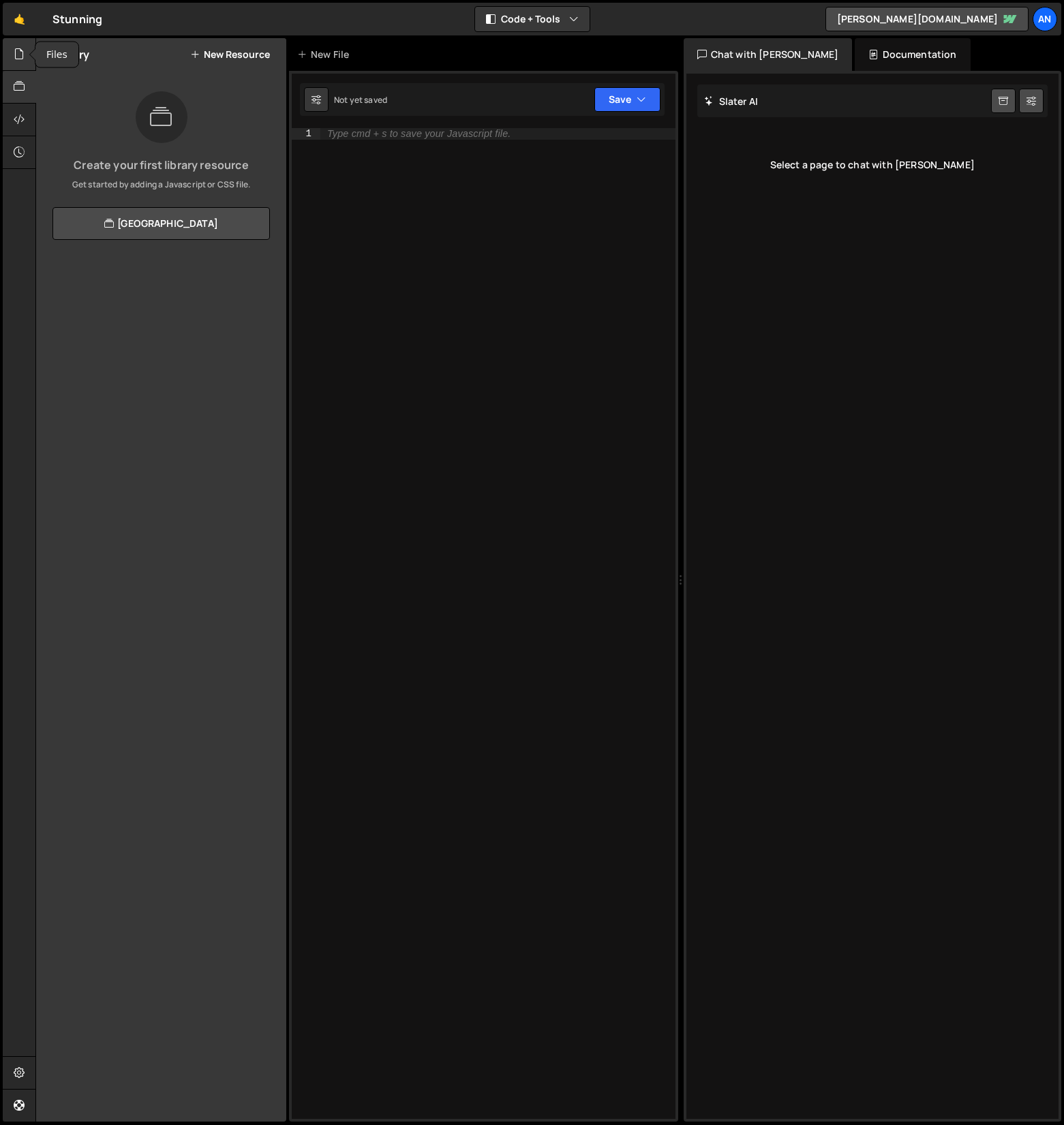
click at [18, 65] on div at bounding box center [19, 54] width 33 height 33
click at [15, 149] on icon at bounding box center [19, 152] width 11 height 15
